Goal: Task Accomplishment & Management: Complete application form

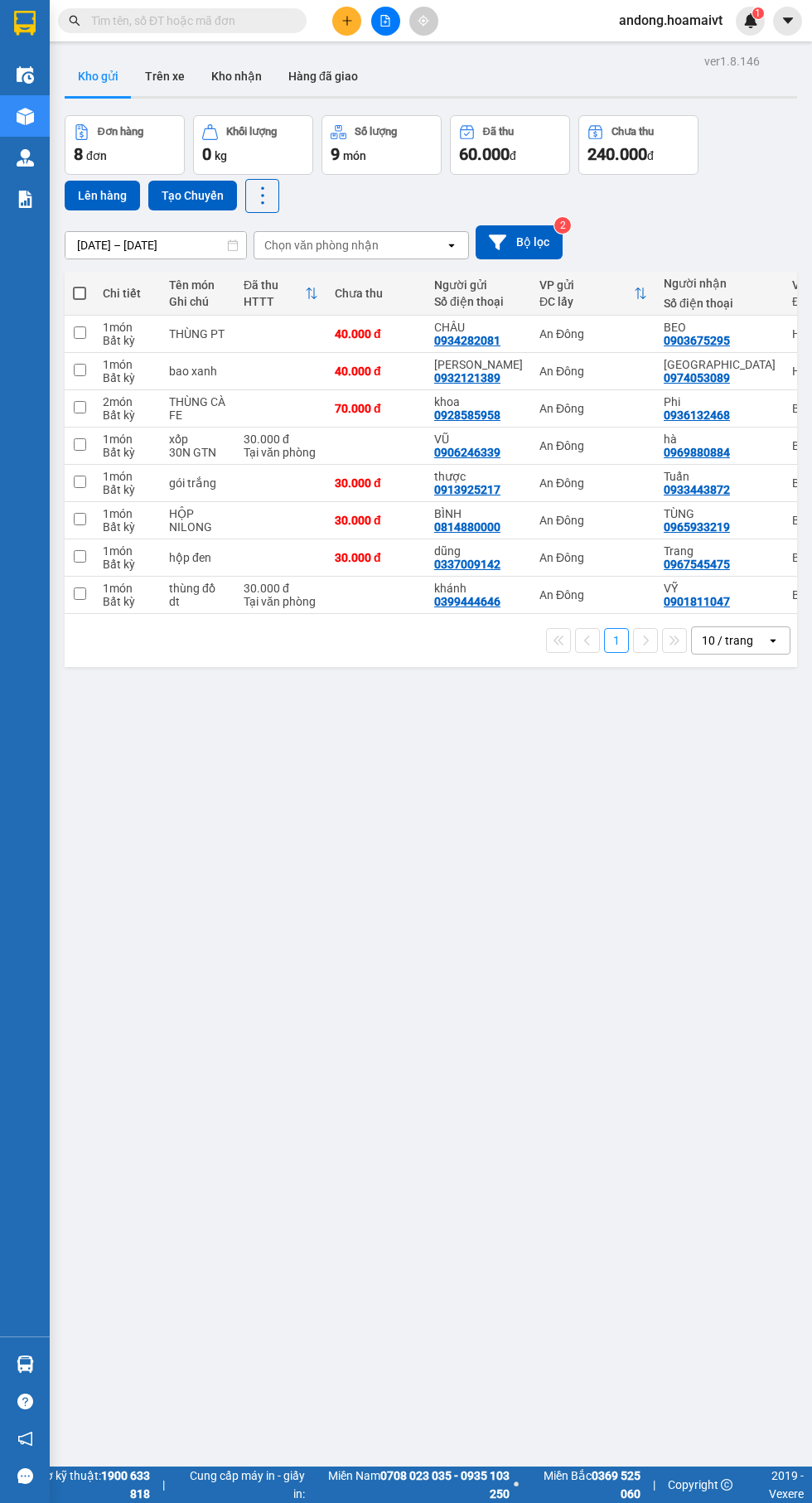
click at [346, 20] on icon "plus" at bounding box center [346, 20] width 9 height 1
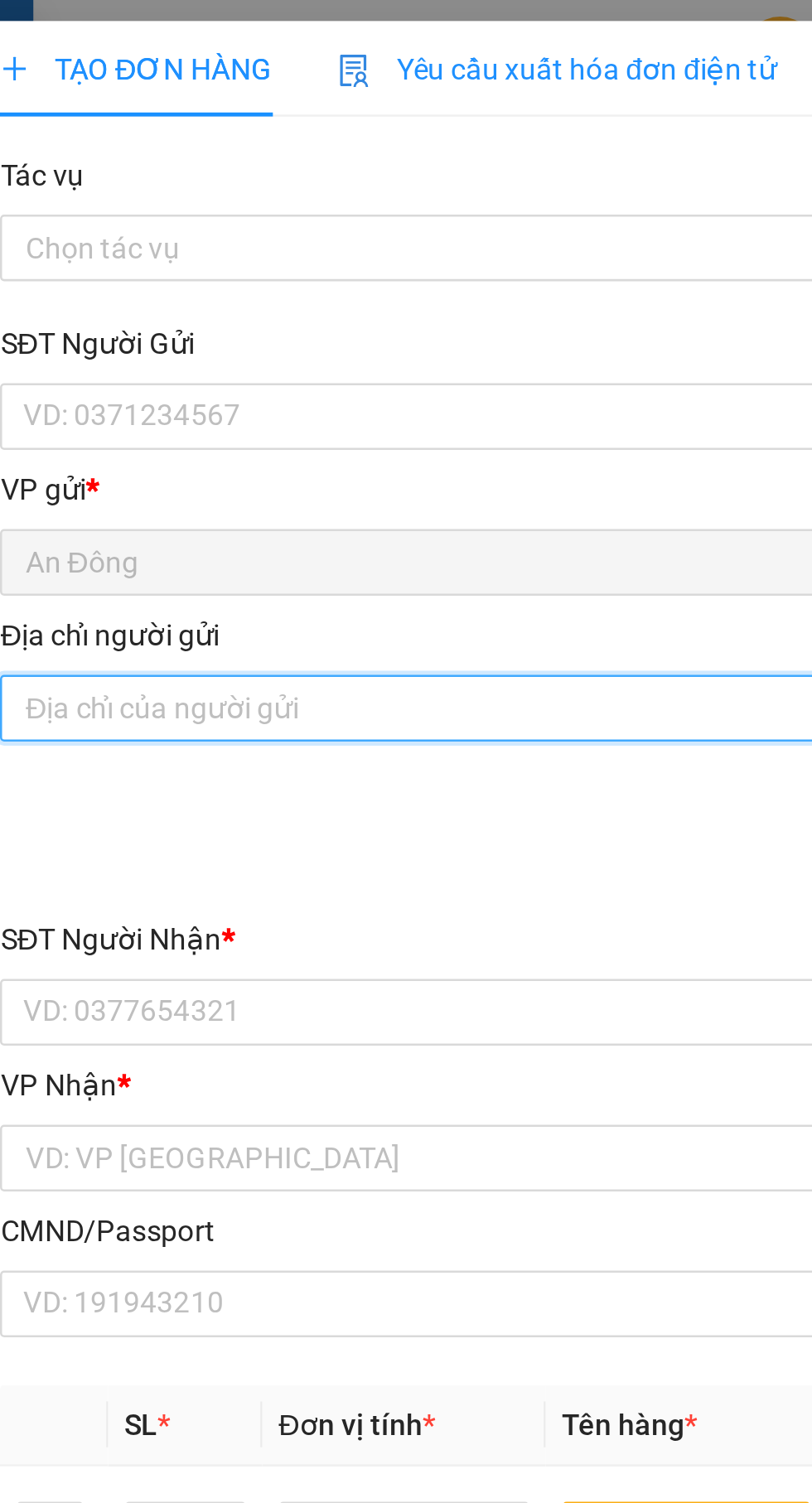
click at [220, 275] on input "Địa chỉ người gửi" at bounding box center [220, 282] width 366 height 27
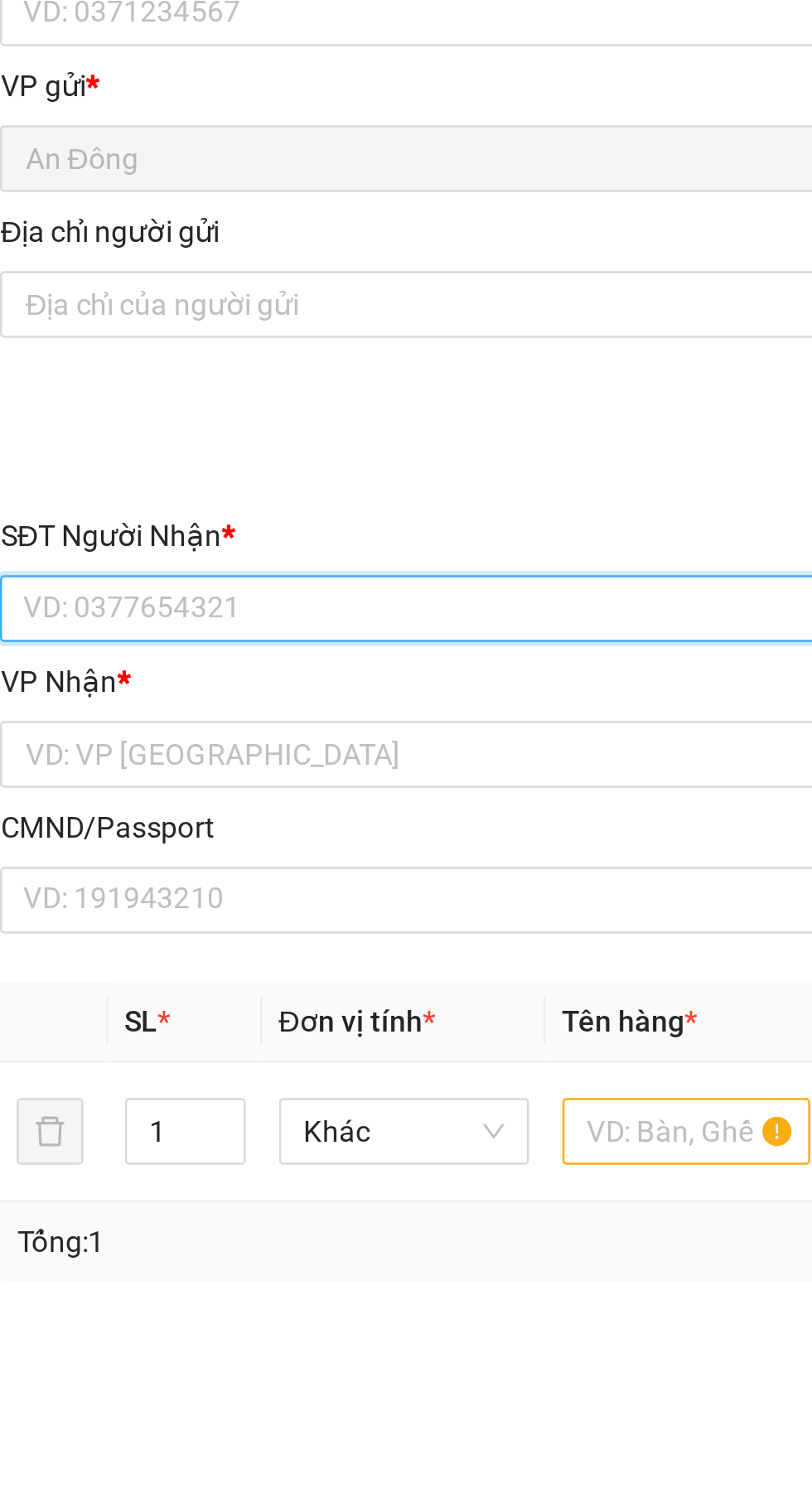
click at [220, 406] on input "SĐT Người Nhận *" at bounding box center [220, 403] width 366 height 27
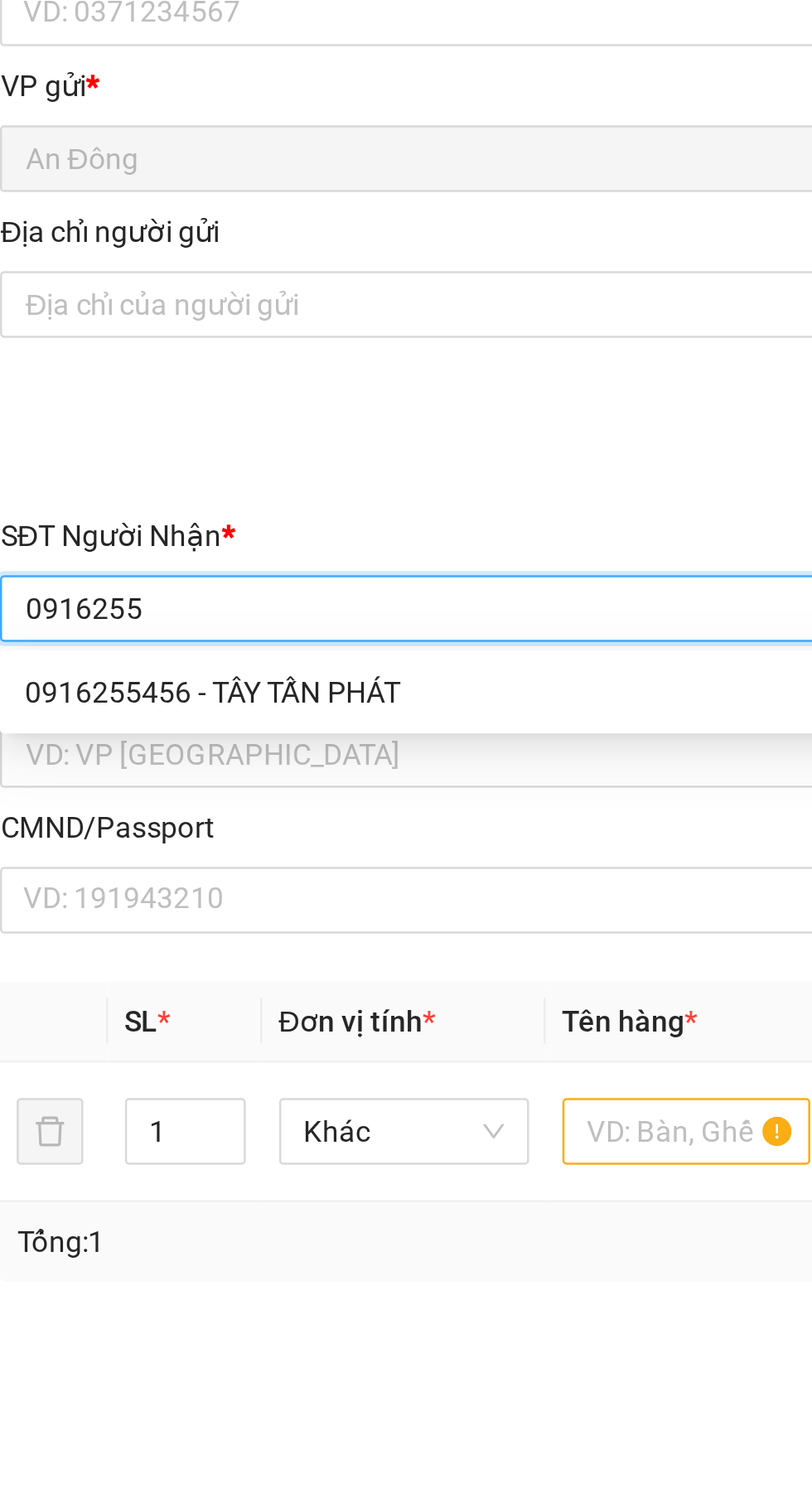
click at [183, 439] on div "0916255456 - TÂY TẤN PHÁT" at bounding box center [220, 436] width 346 height 18
type input "0916255456"
type input "TÂY TẤN PHÁT"
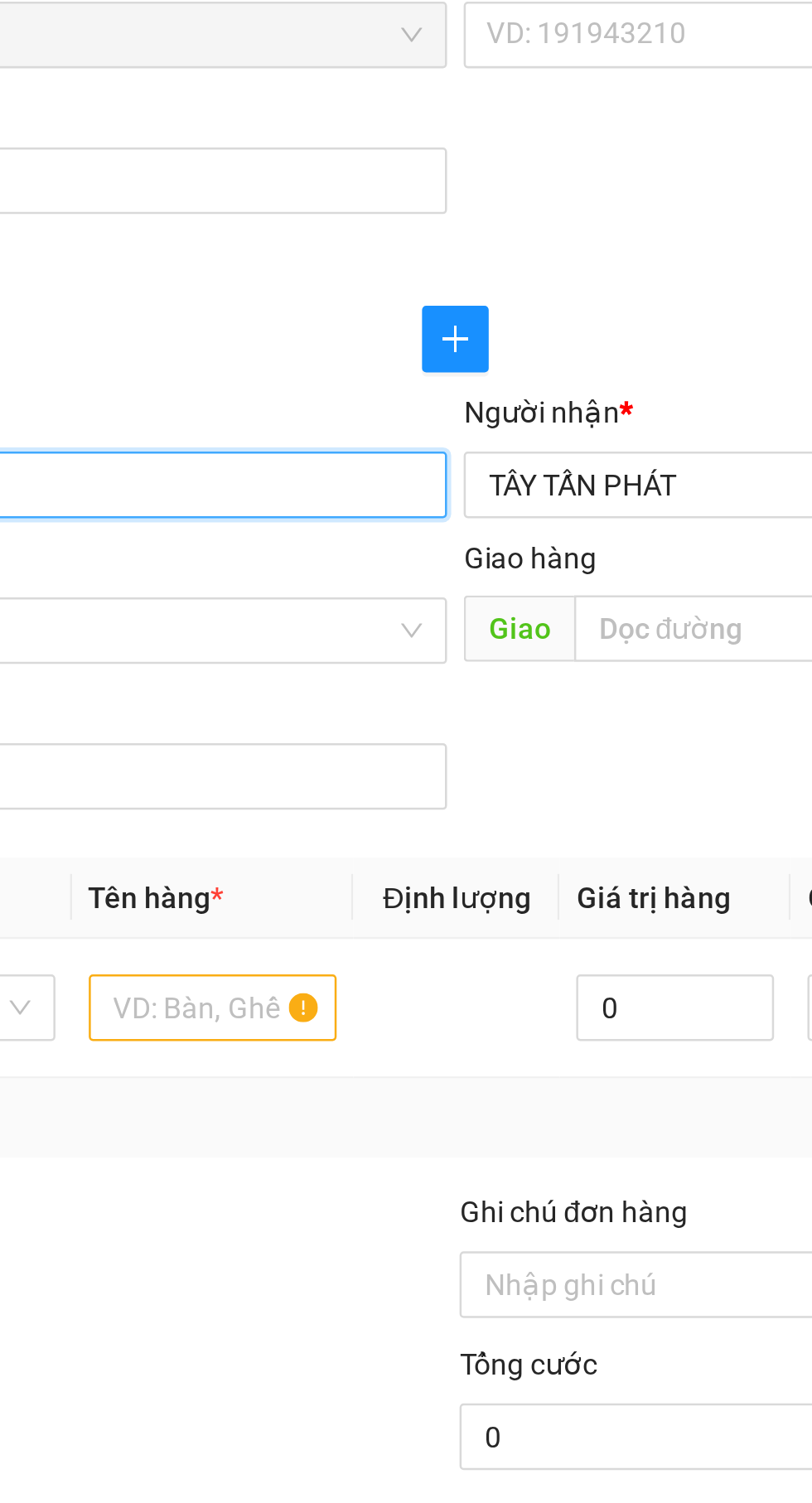
type input "0916255456"
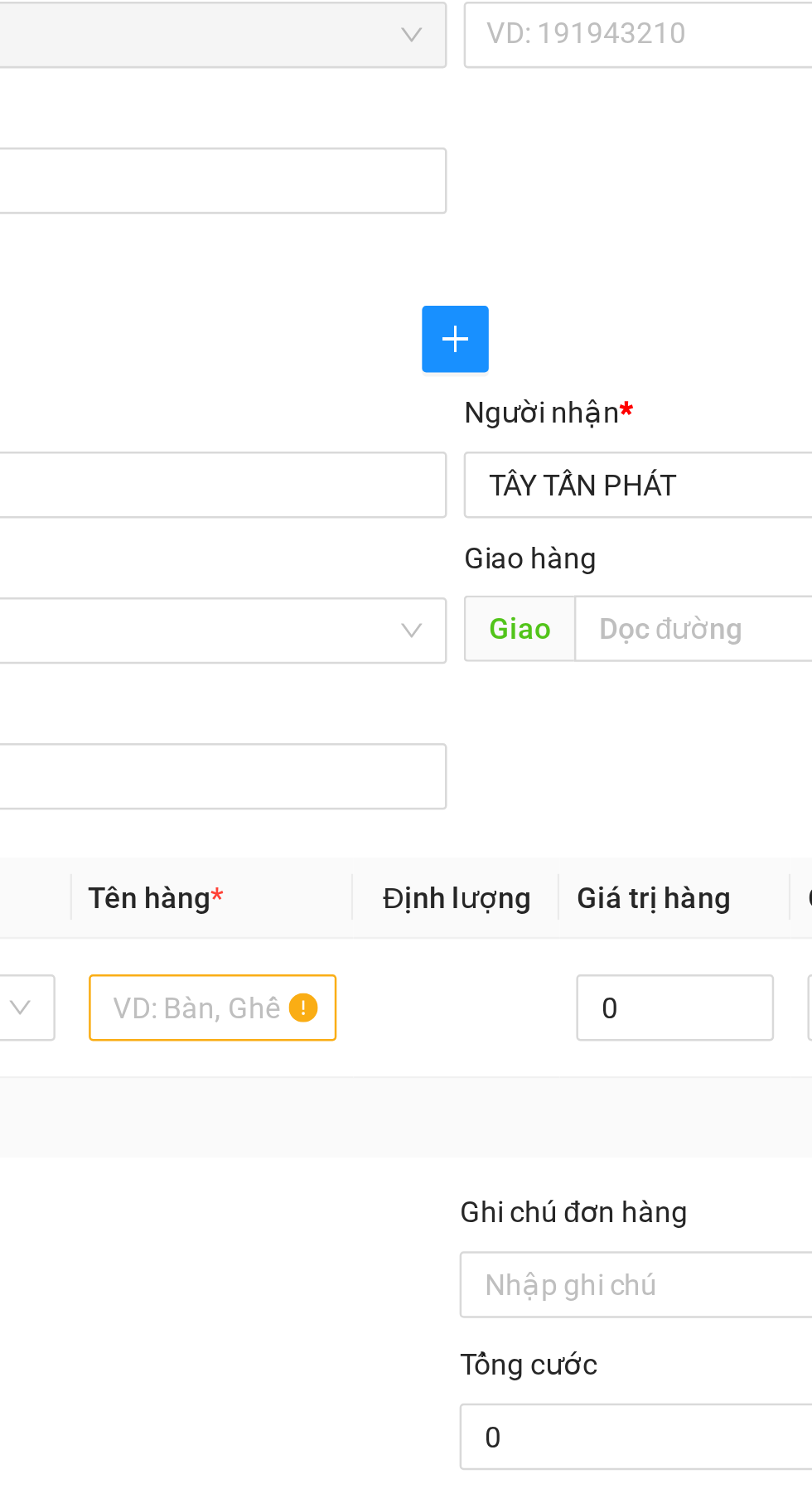
click at [511, 401] on input "TÂY TẤN PHÁT" at bounding box center [584, 403] width 330 height 18
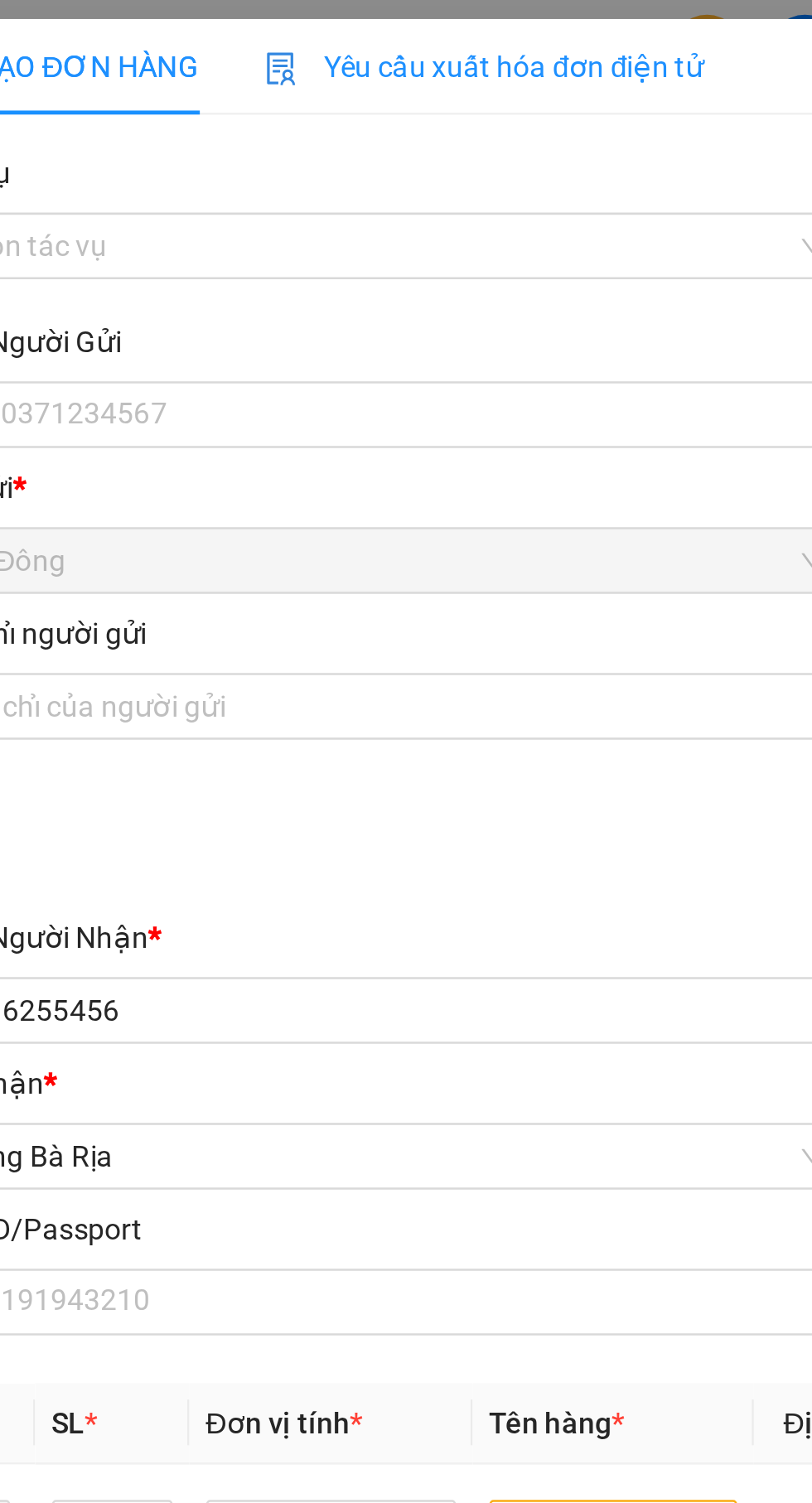
type input "TÂY"
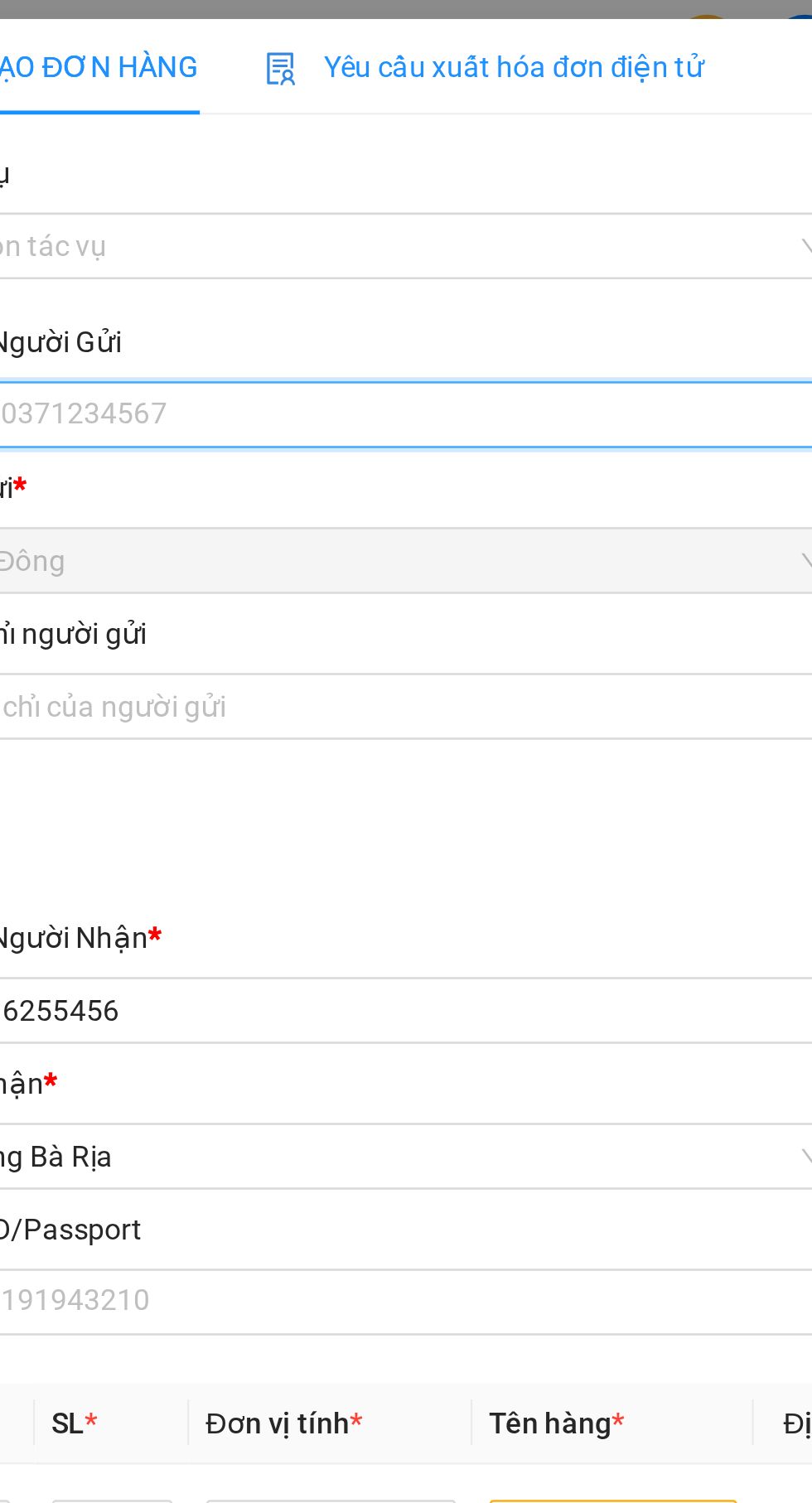
click at [246, 161] on input "SĐT Người Gửi" at bounding box center [220, 166] width 366 height 27
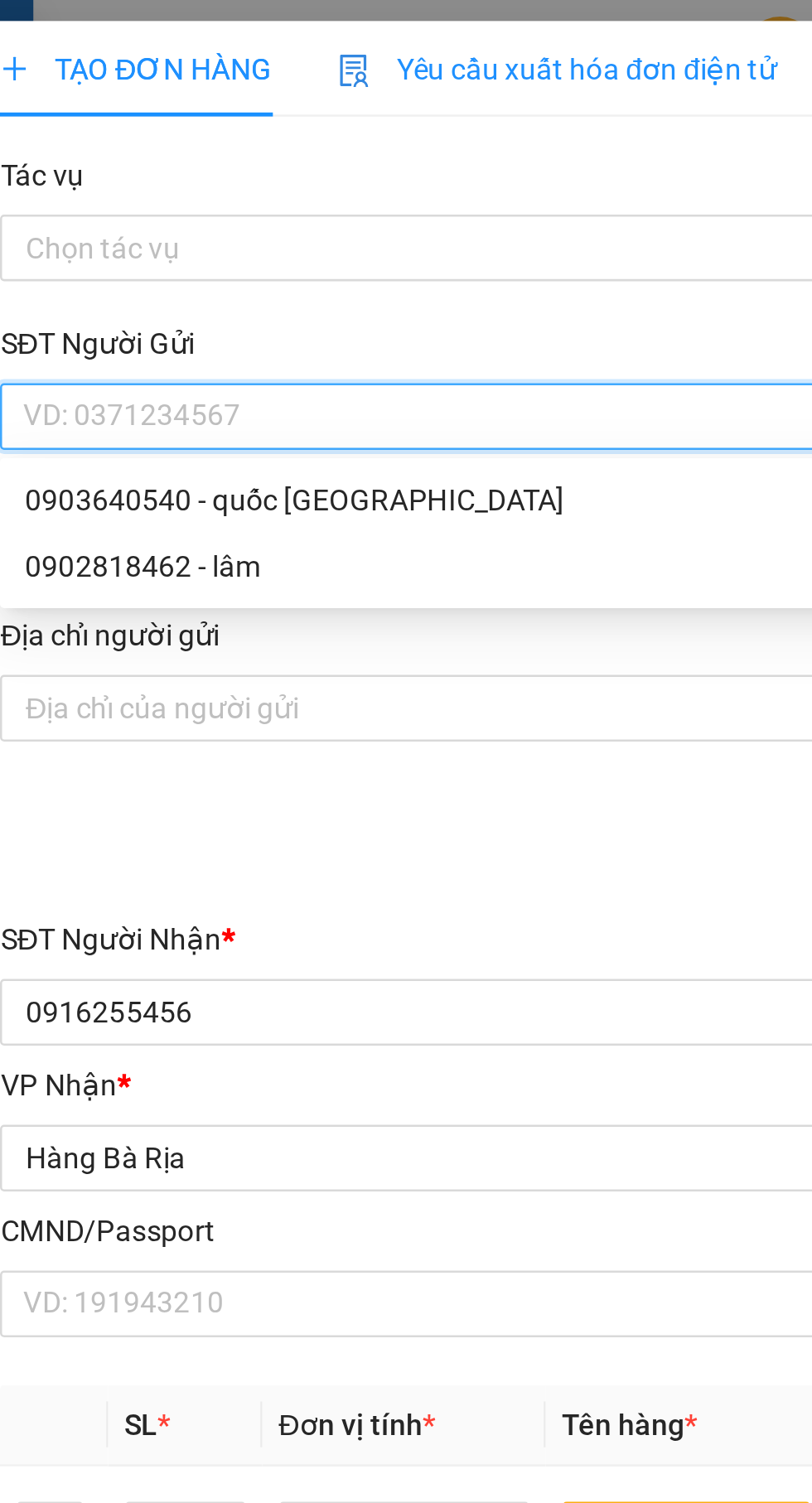
click at [123, 229] on div "0902818462 - lâm" at bounding box center [220, 225] width 346 height 18
type input "0902818462"
type input "lâm"
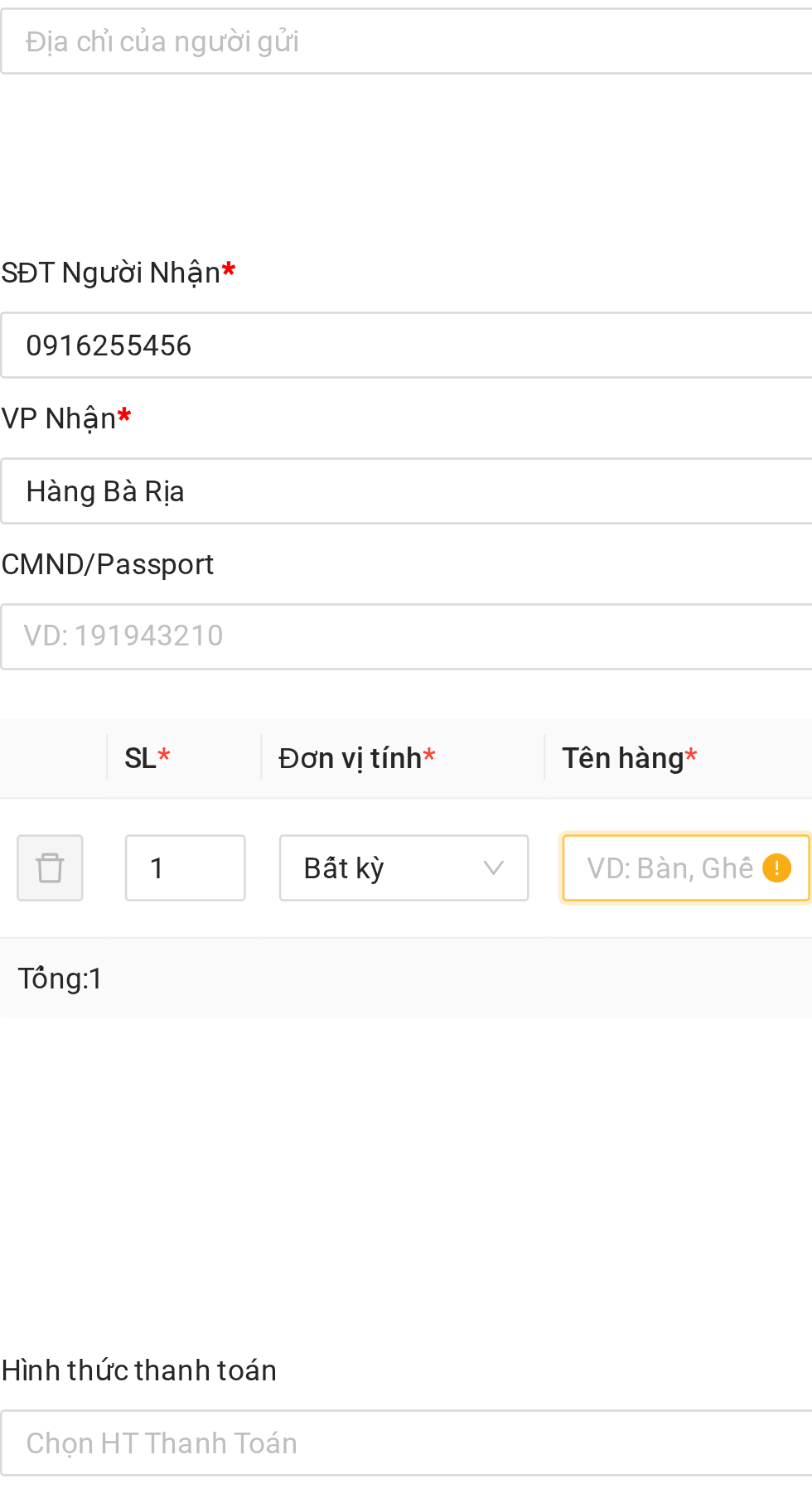
click at [297, 613] on input "text" at bounding box center [310, 611] width 99 height 27
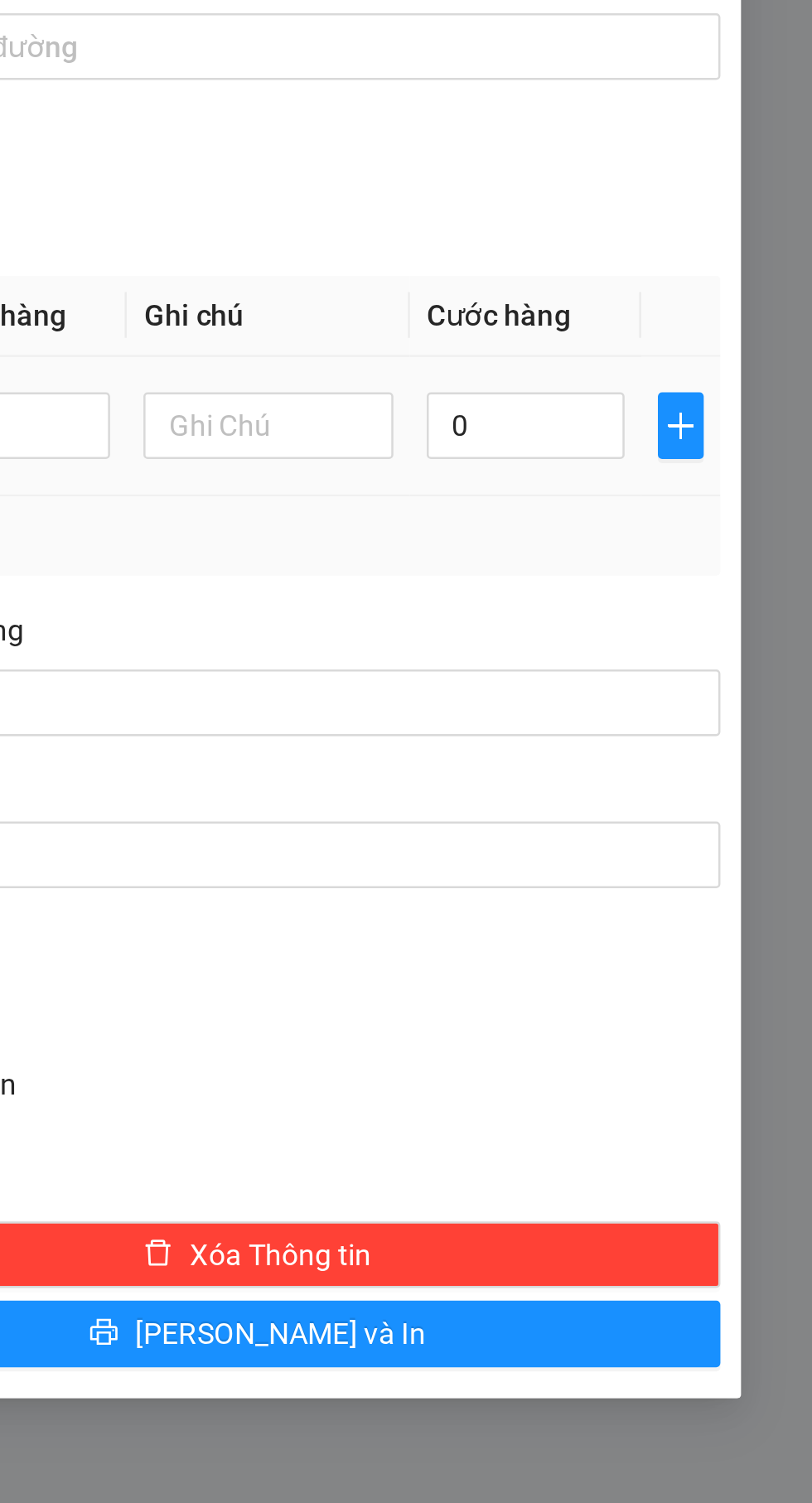
type input "Miếng"
click at [694, 617] on input "0" at bounding box center [698, 611] width 79 height 27
type input "3"
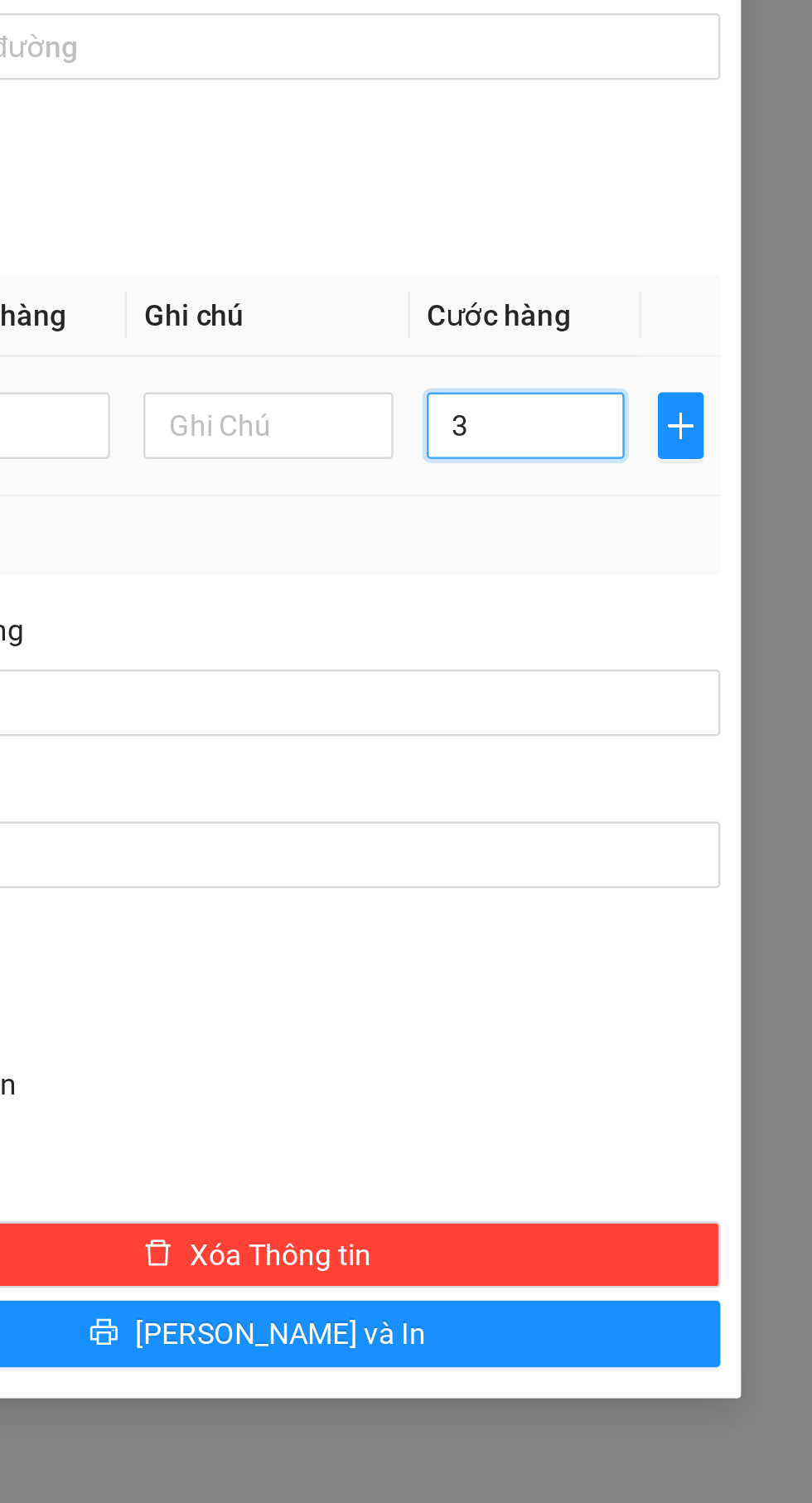
type input "30"
click at [724, 684] on div "Ghi chú đơn hàng" at bounding box center [592, 696] width 368 height 25
type input "30.000"
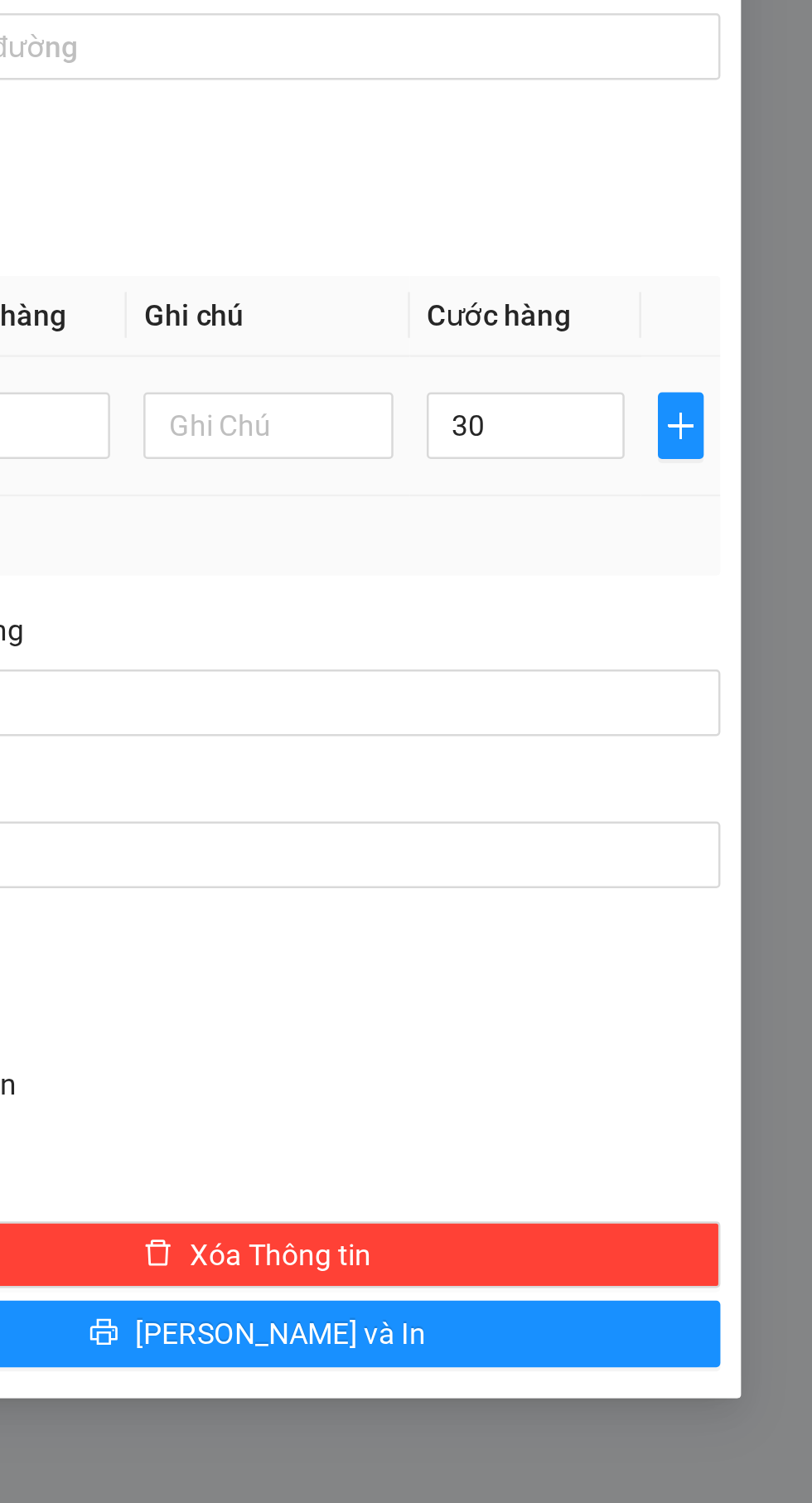
type input "30.000"
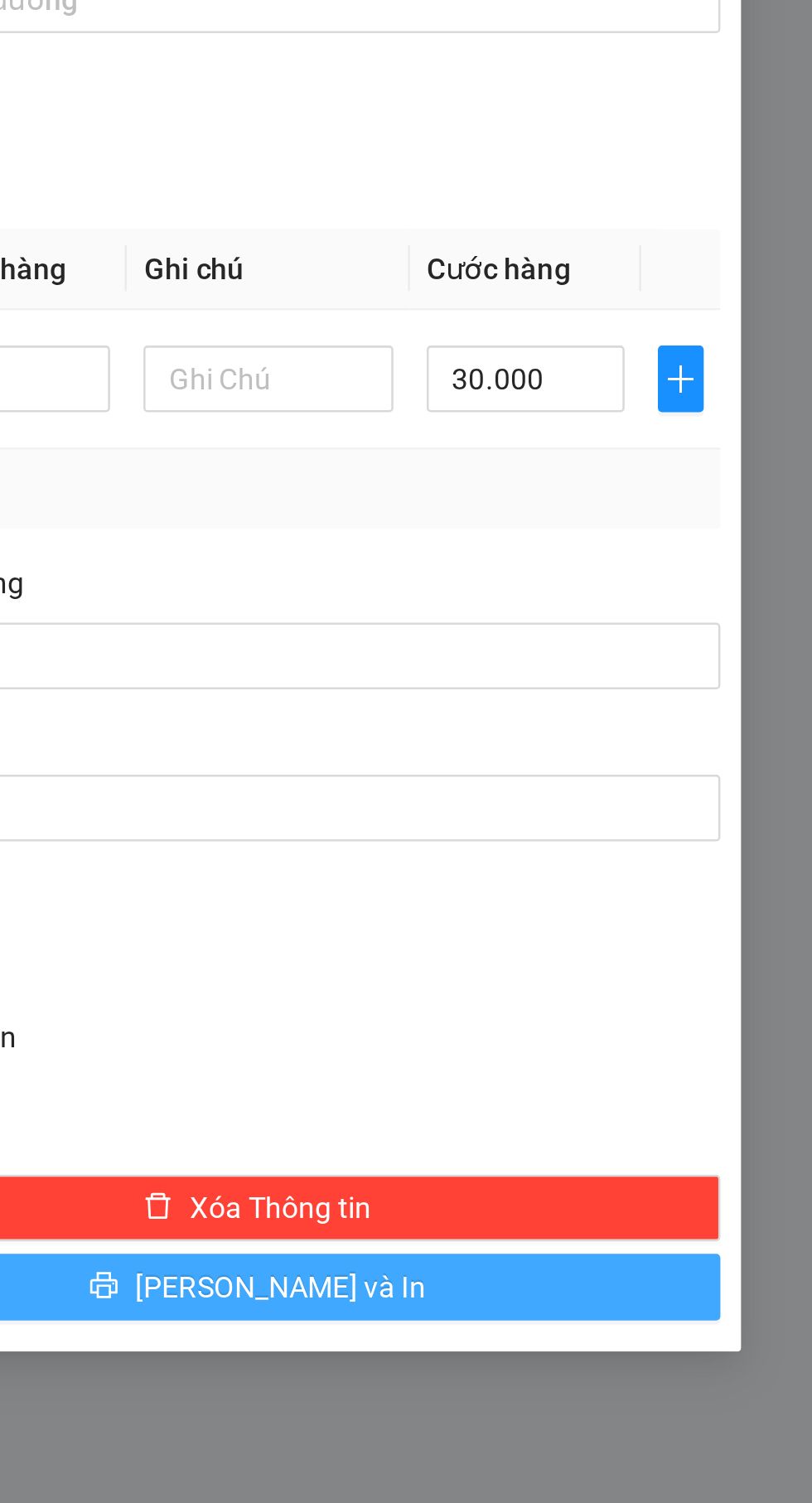
click at [536, 973] on button "Lưu và In" at bounding box center [592, 972] width 368 height 27
